Goal: Task Accomplishment & Management: Use online tool/utility

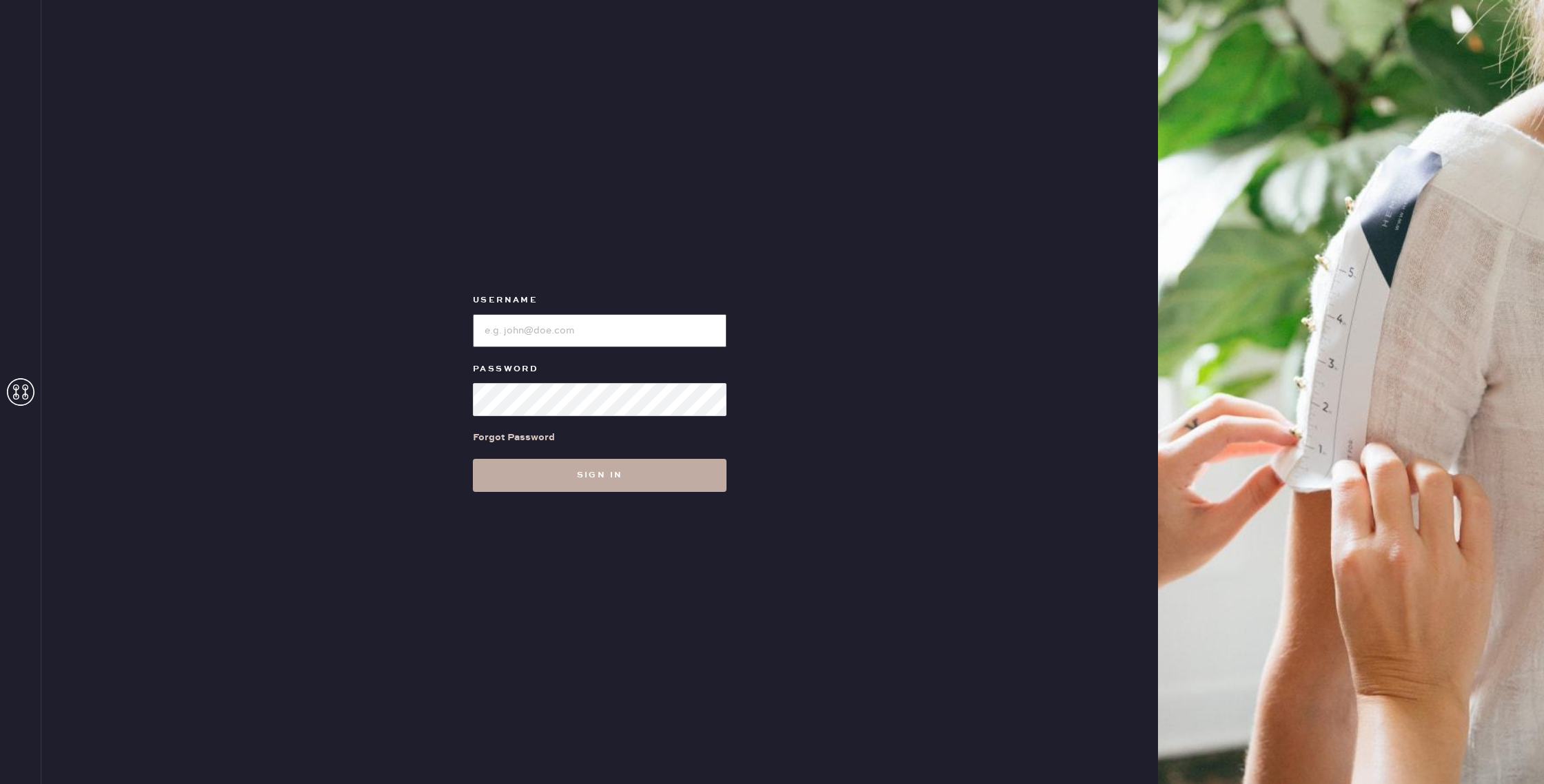
type input "reformationhenderson"
click at [584, 473] on button "Sign in" at bounding box center [599, 475] width 254 height 33
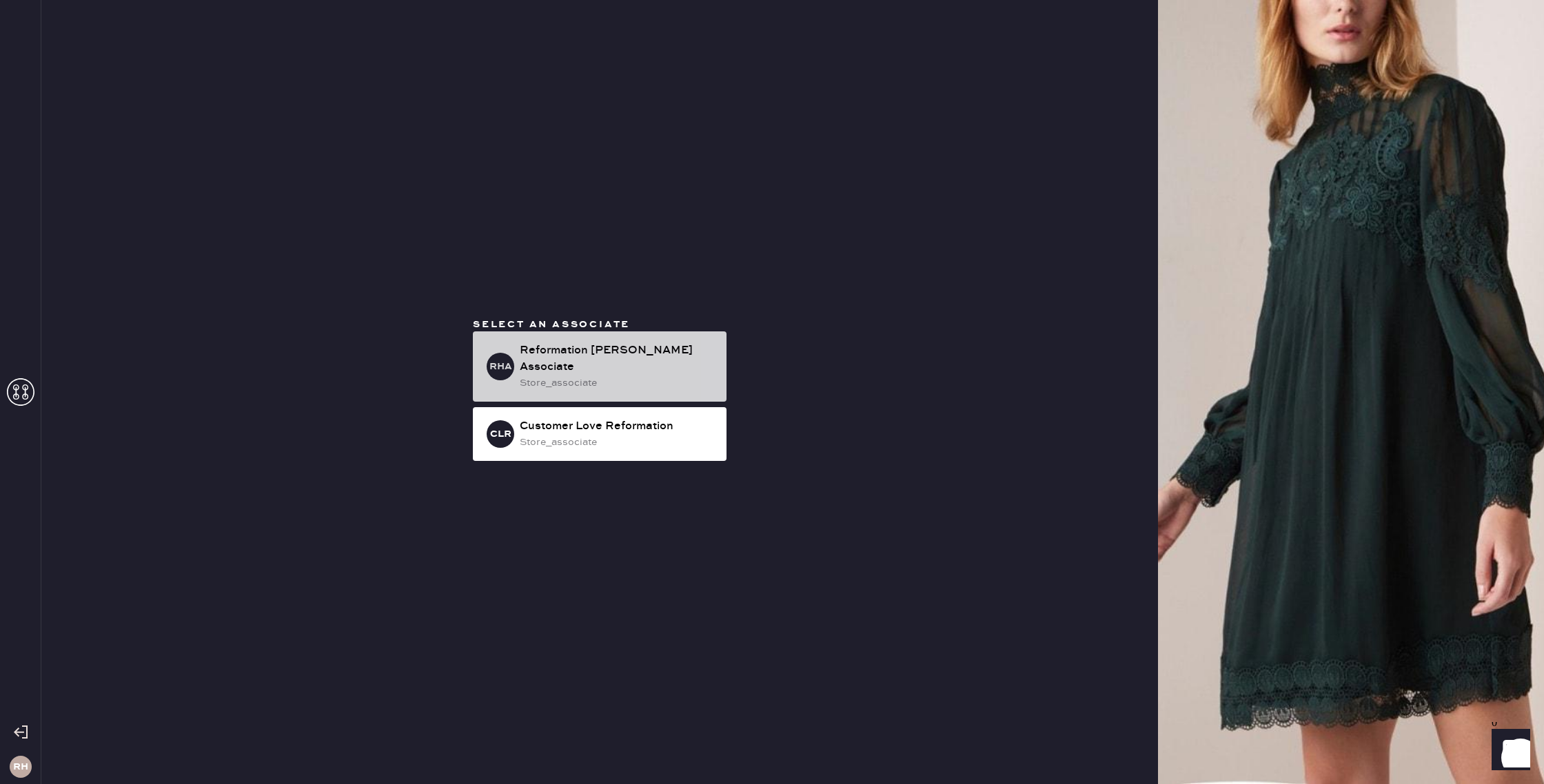
click at [601, 378] on div "store_associate" at bounding box center [618, 383] width 196 height 15
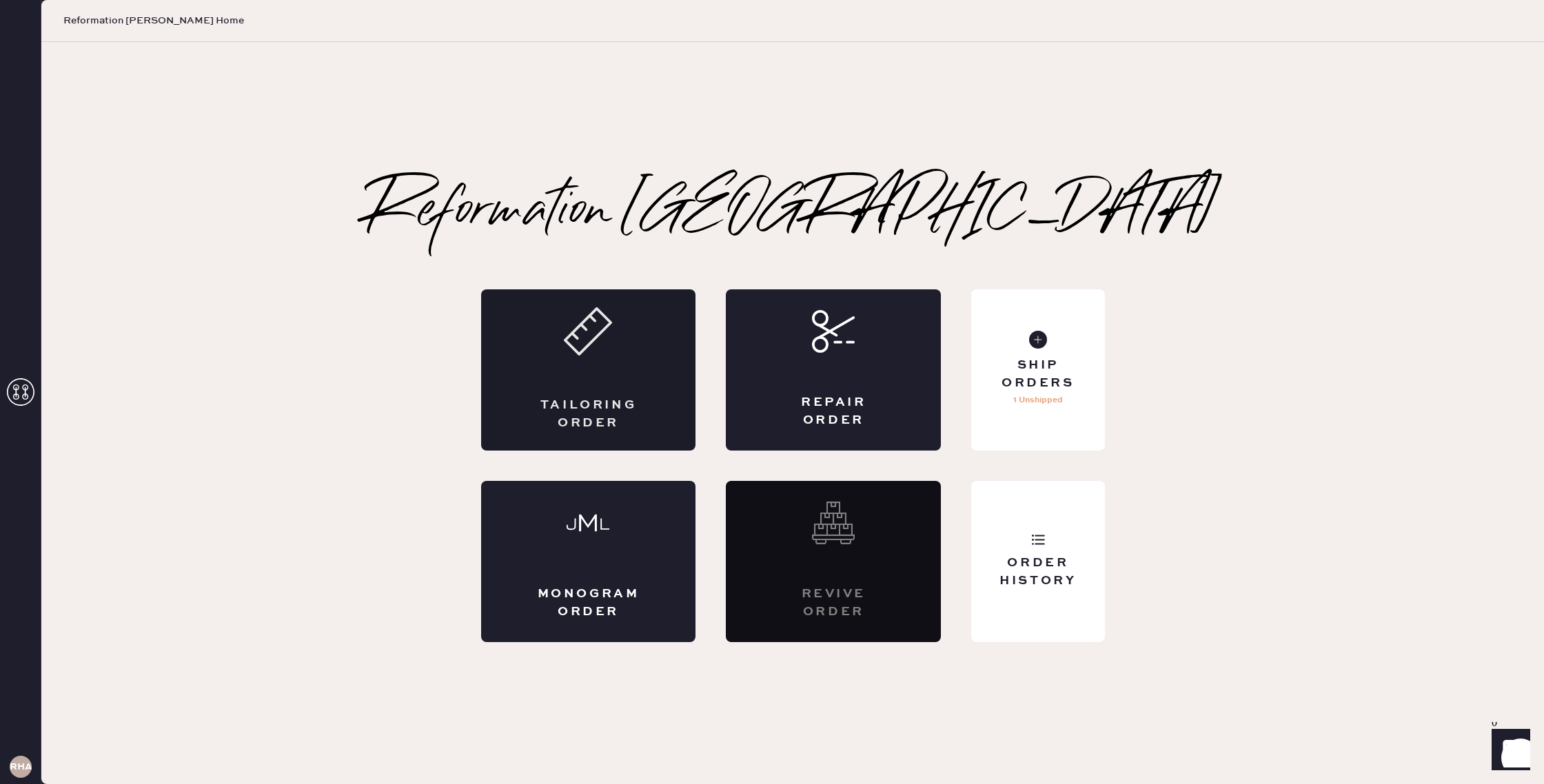
click at [619, 377] on div "Tailoring Order" at bounding box center [588, 370] width 215 height 161
click at [1053, 362] on div "Ship Orders" at bounding box center [1038, 374] width 111 height 34
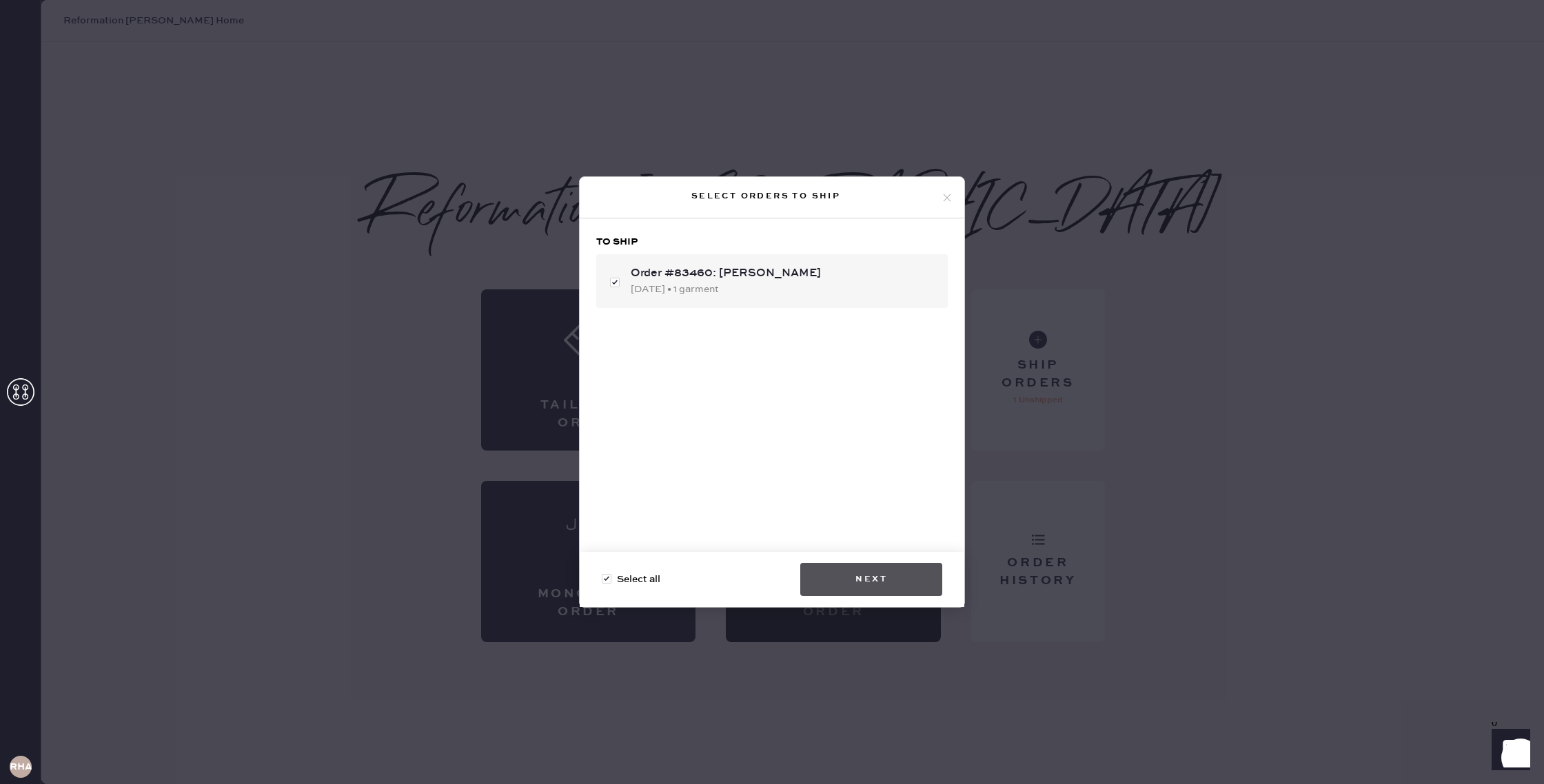
click at [873, 579] on button "Next" at bounding box center [871, 580] width 142 height 33
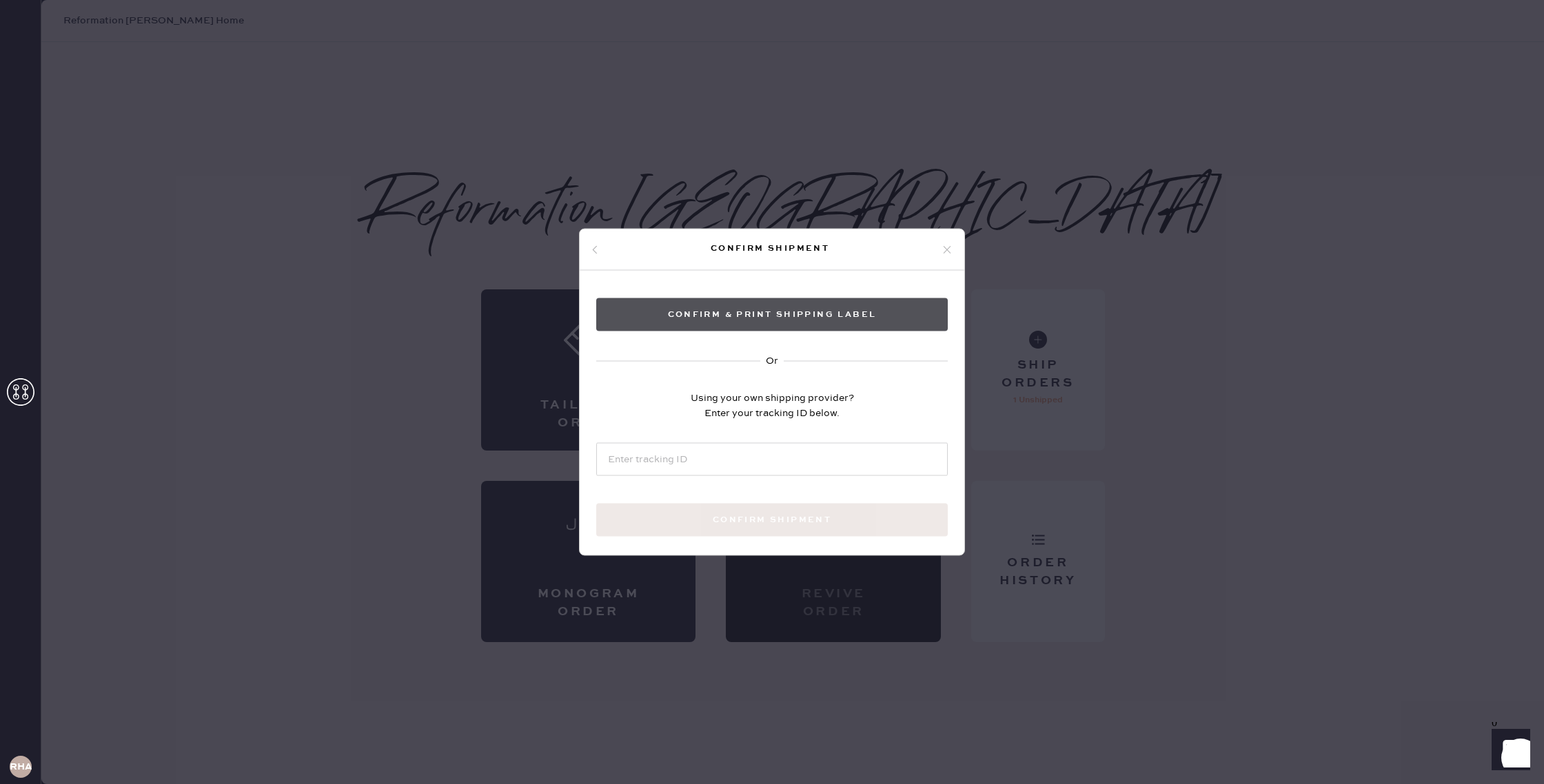
click at [759, 315] on button "Confirm & Print shipping label" at bounding box center [772, 315] width 351 height 33
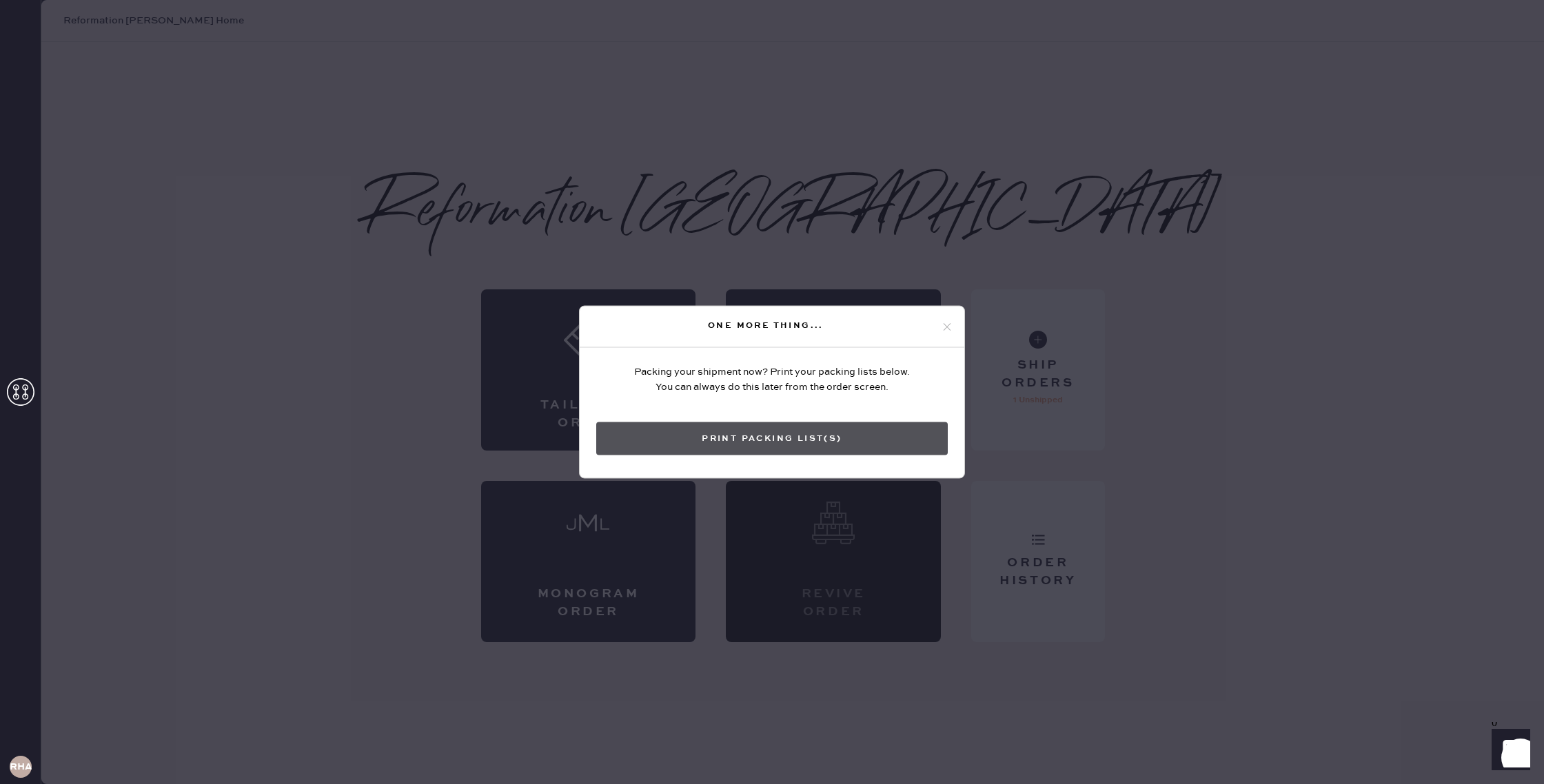
click at [842, 443] on button "Print Packing List(s)" at bounding box center [772, 439] width 351 height 33
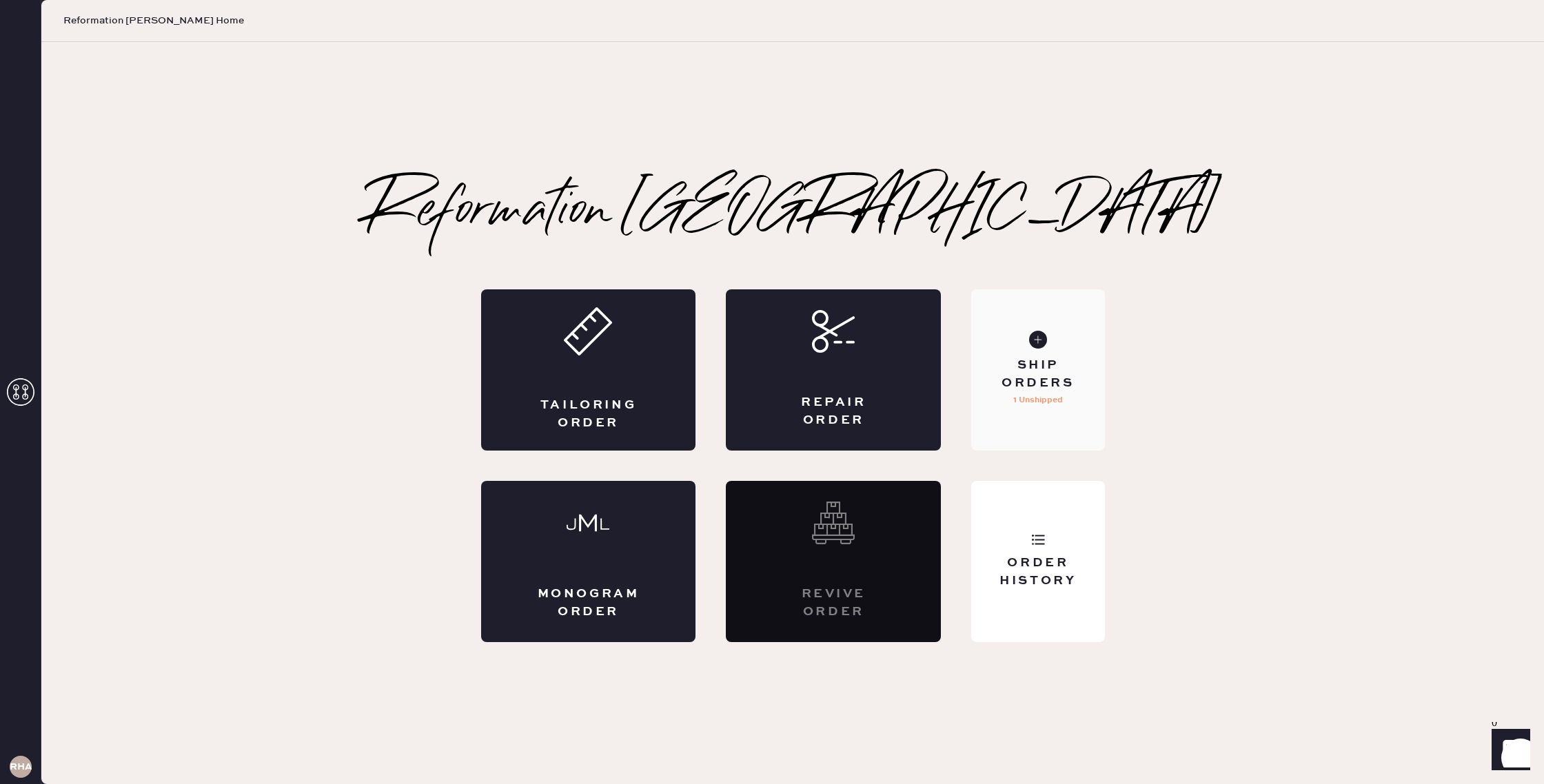
click at [1010, 331] on div "Ship Orders 1 Unshipped" at bounding box center [1037, 370] width 133 height 161
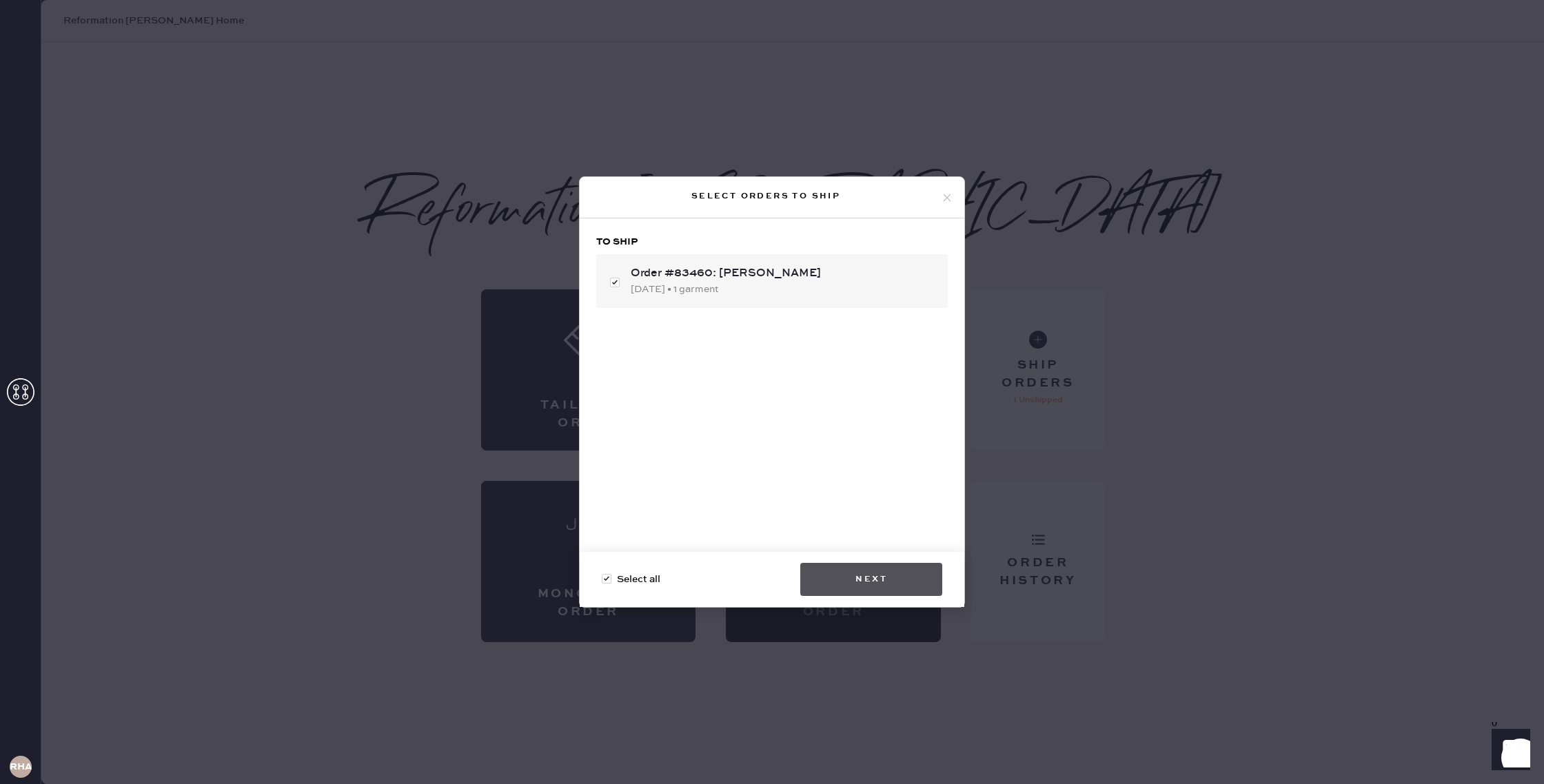
checkbox input "false"
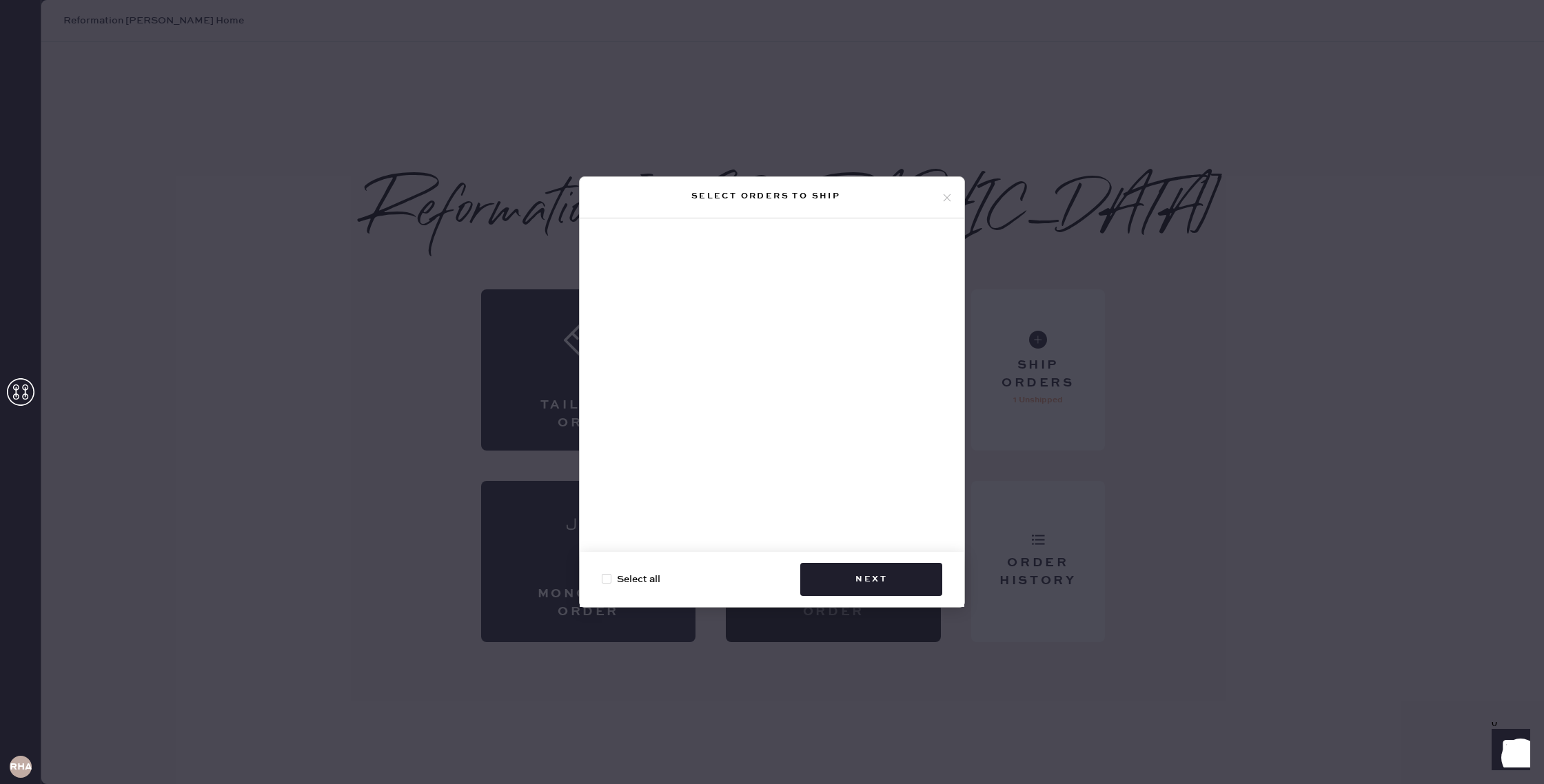
click at [943, 197] on icon at bounding box center [946, 197] width 13 height 13
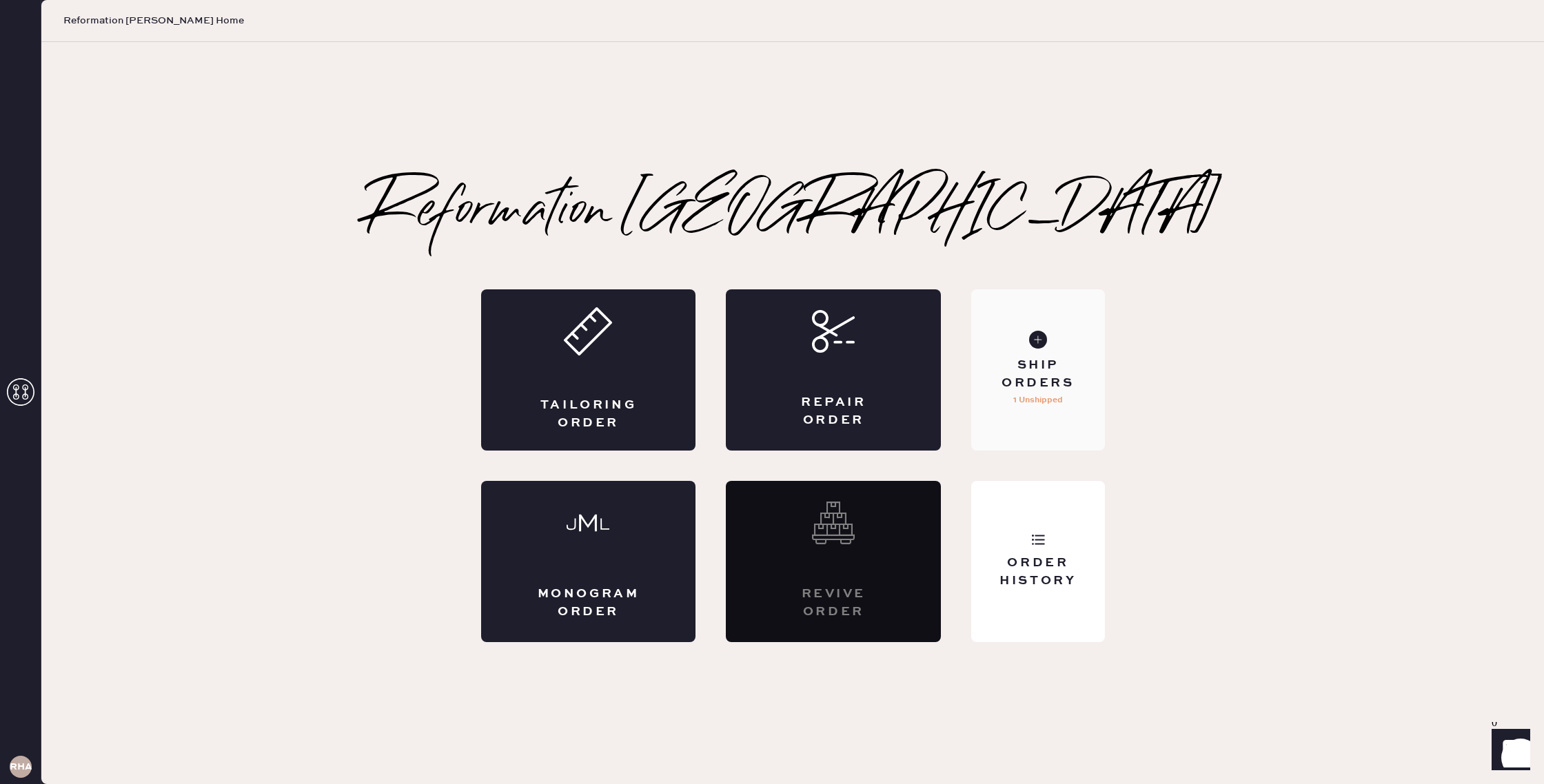
click at [1049, 352] on div "Ship Orders 1 Unshipped" at bounding box center [1037, 370] width 133 height 161
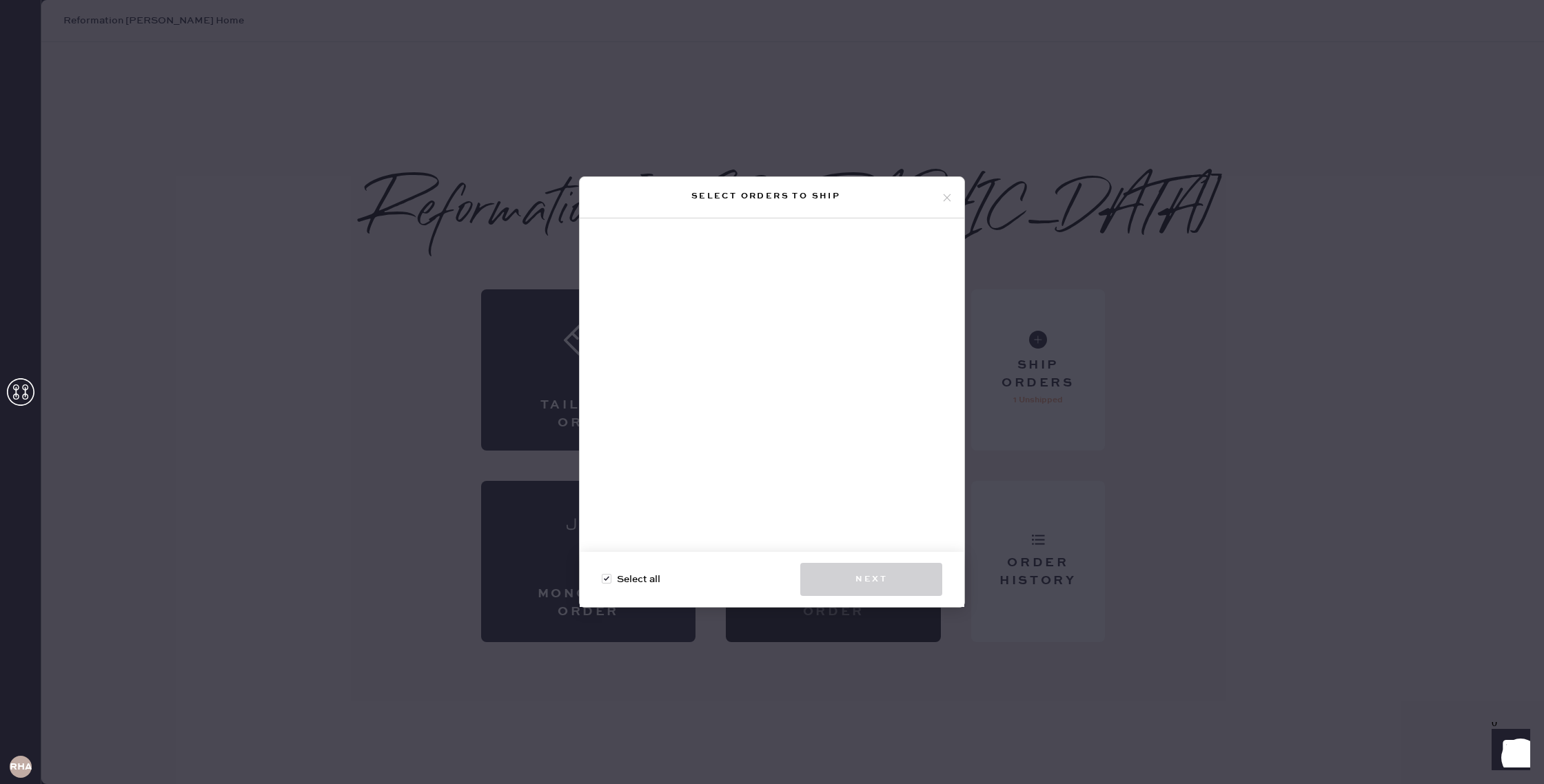
click at [942, 196] on icon at bounding box center [946, 197] width 13 height 13
